Goal: Check status: Check status

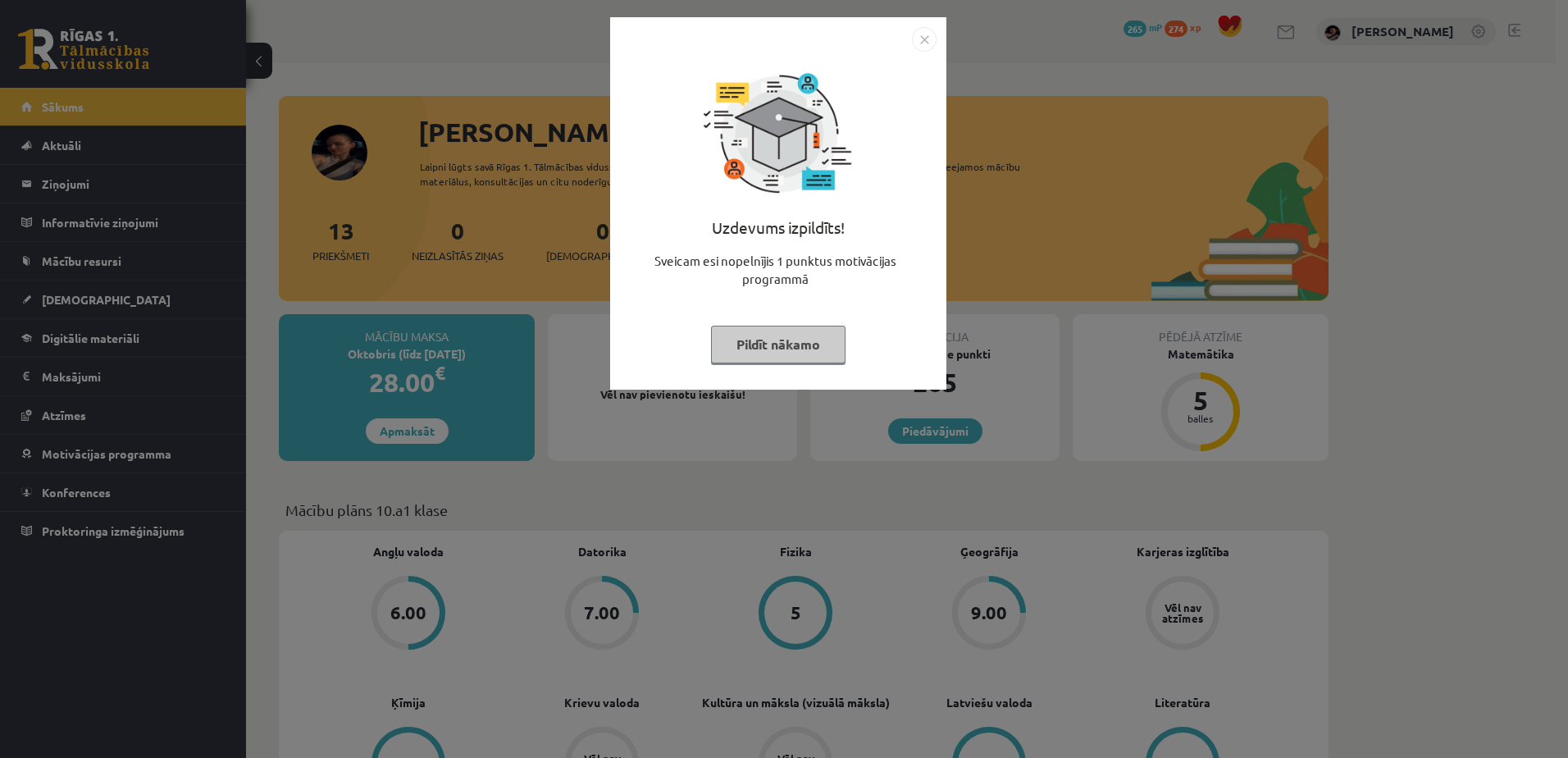
click at [782, 335] on button "Pildīt nākamo" at bounding box center [778, 345] width 134 height 38
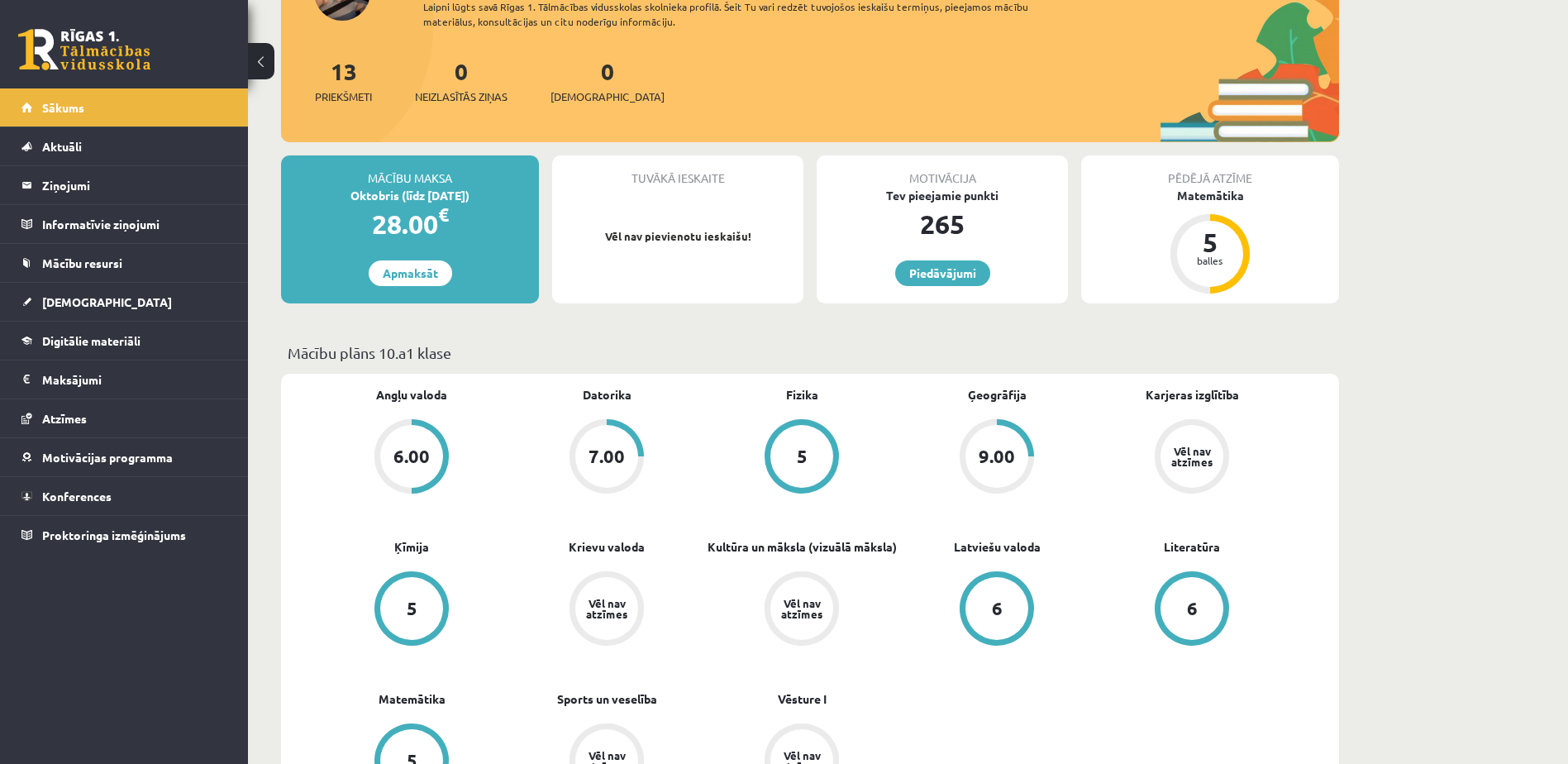
scroll to position [165, 0]
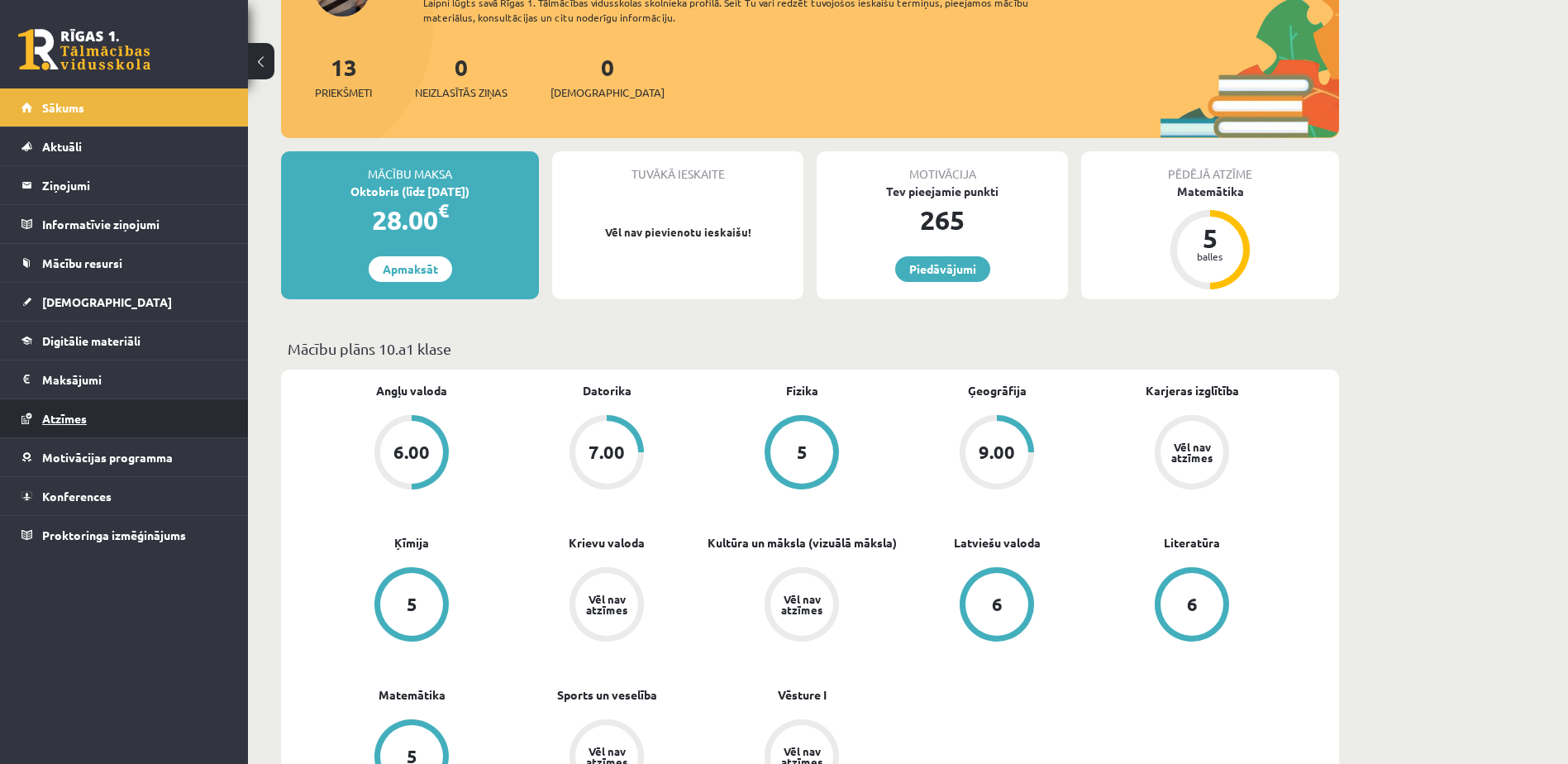
click at [55, 420] on span "Atzīmes" at bounding box center [65, 419] width 45 height 15
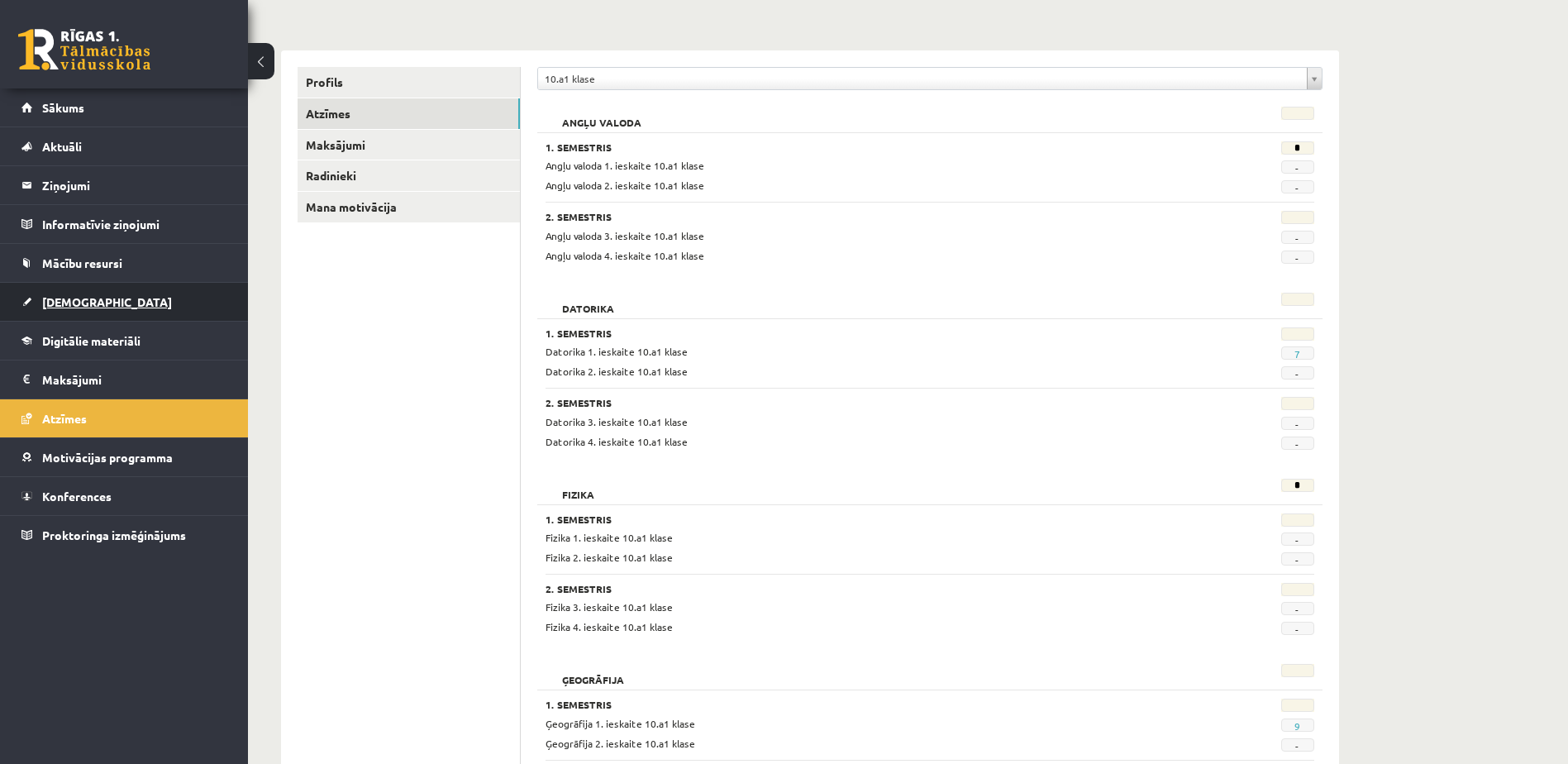
click at [82, 294] on link "[DEMOGRAPHIC_DATA]" at bounding box center [124, 301] width 206 height 38
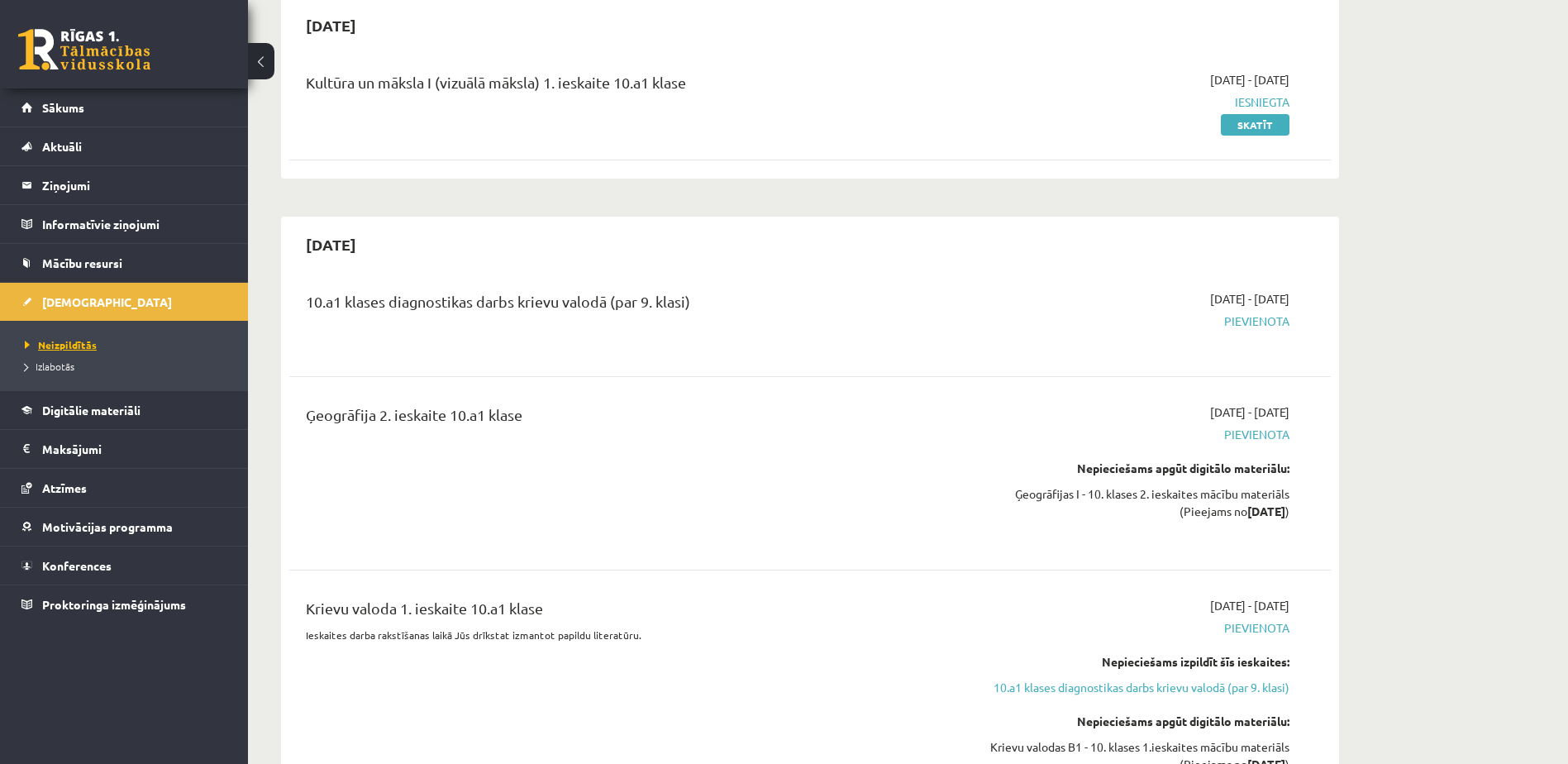
click at [69, 343] on span "Neizpildītās" at bounding box center [60, 344] width 72 height 13
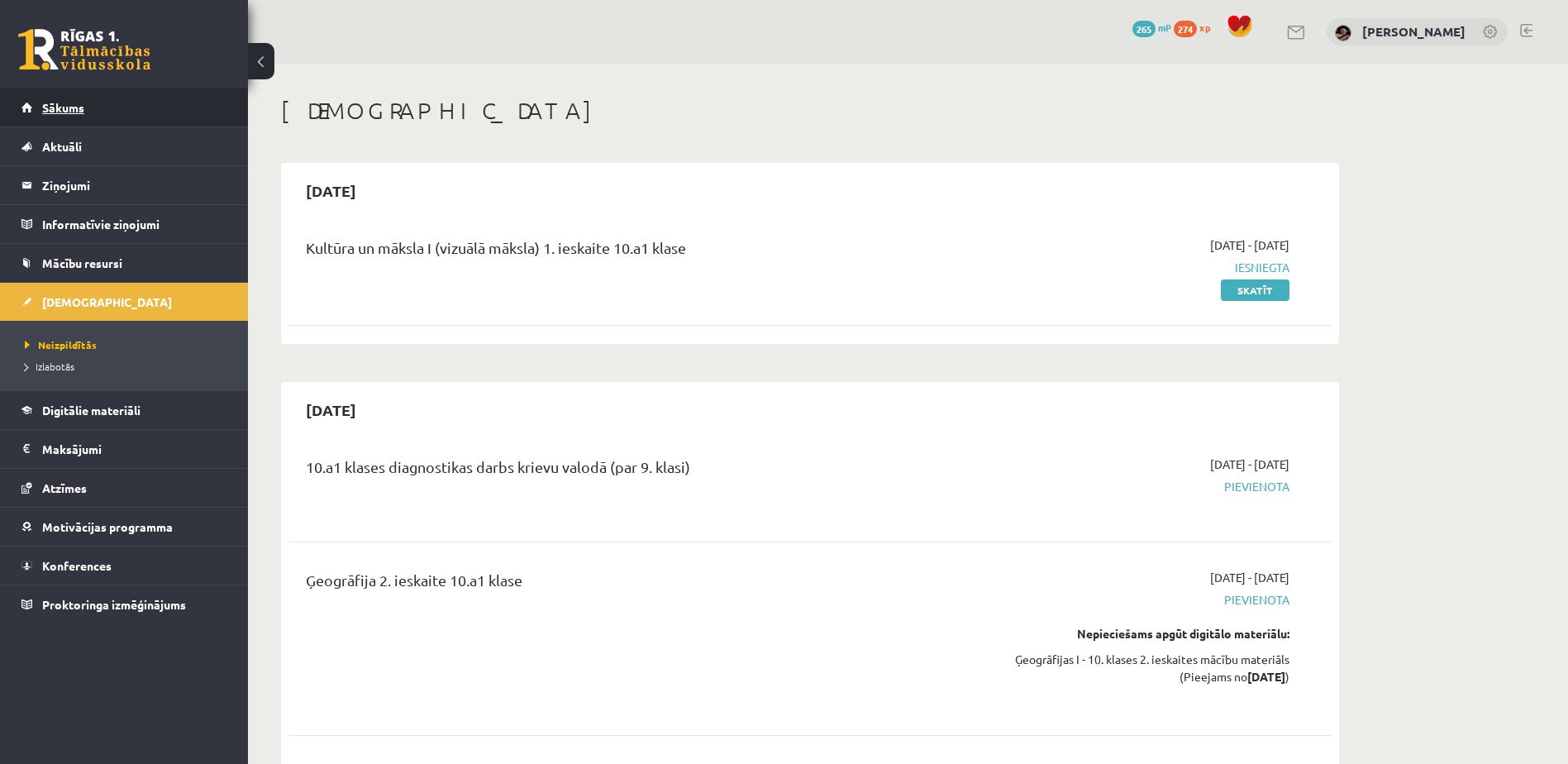
click at [73, 100] on link "Sākums" at bounding box center [124, 107] width 206 height 38
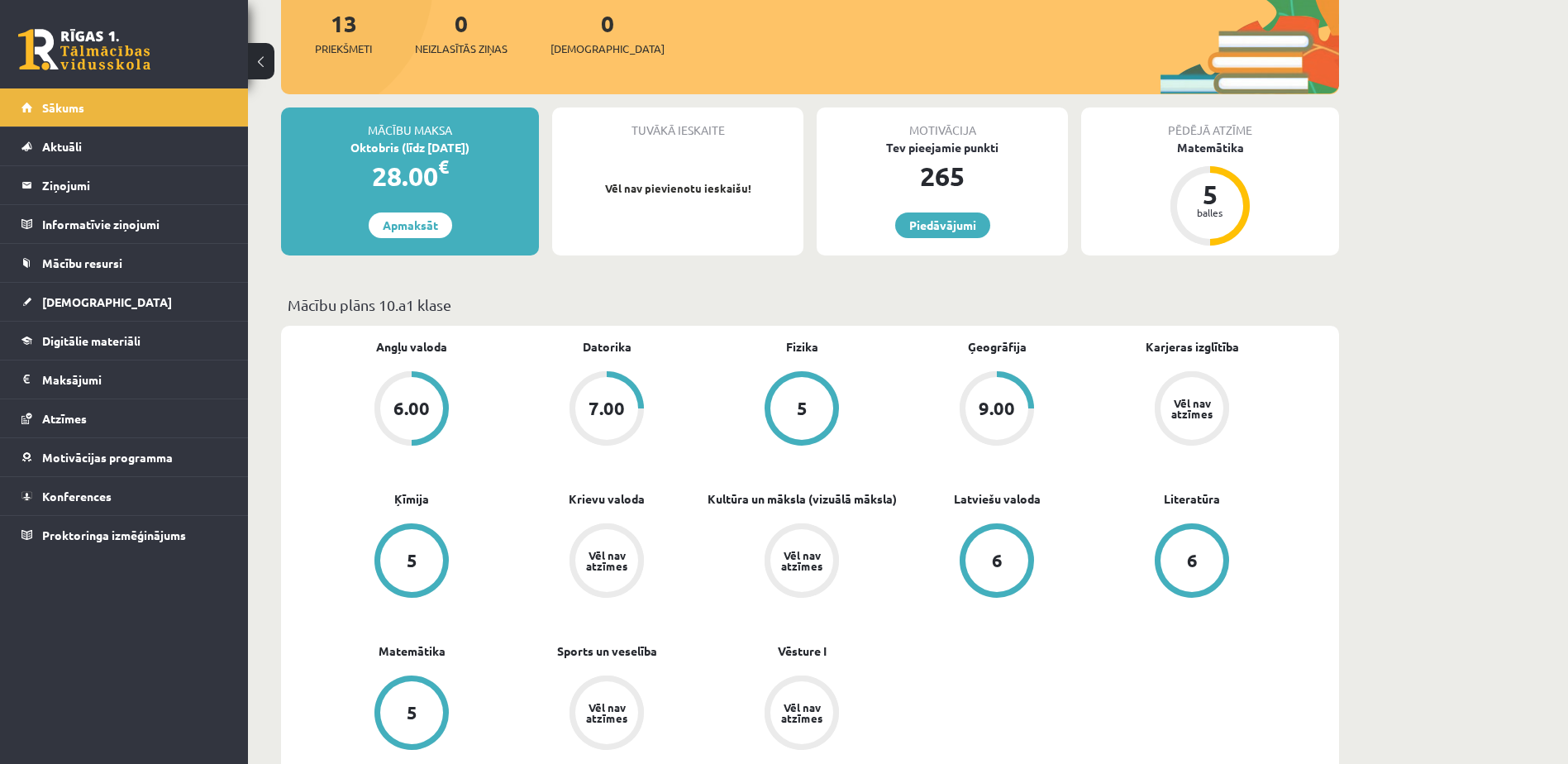
scroll to position [248, 0]
